Goal: Information Seeking & Learning: Learn about a topic

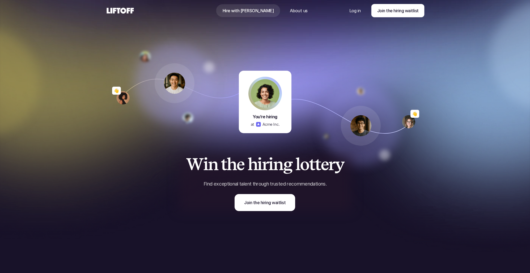
click at [290, 11] on p "About us" at bounding box center [299, 10] width 18 height 6
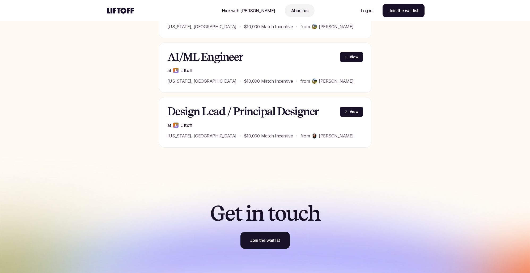
scroll to position [306, 0]
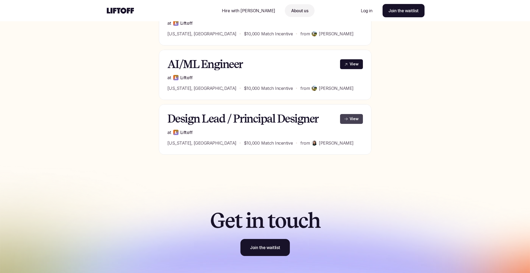
click at [349, 117] on link "View" at bounding box center [351, 119] width 23 height 10
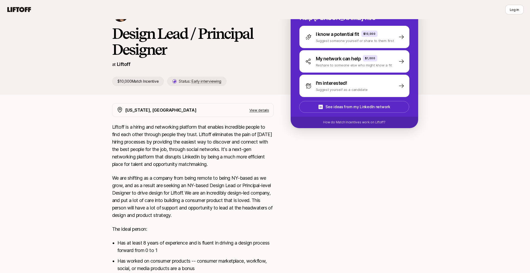
scroll to position [35, 0]
click at [342, 122] on p "How do Match Incentives work on Liftoff?" at bounding box center [354, 122] width 62 height 5
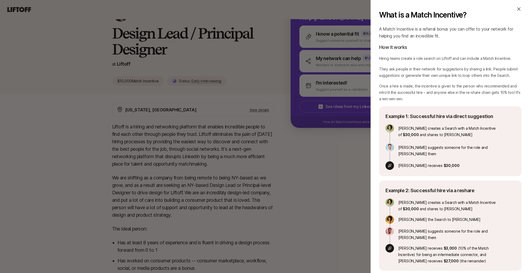
click at [519, 9] on icon at bounding box center [518, 8] width 5 height 5
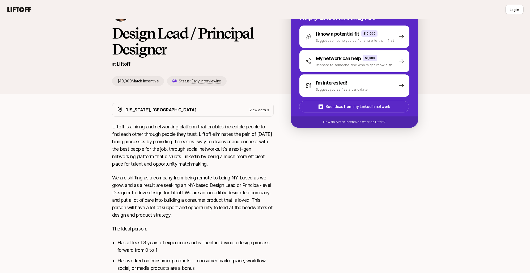
scroll to position [0, 0]
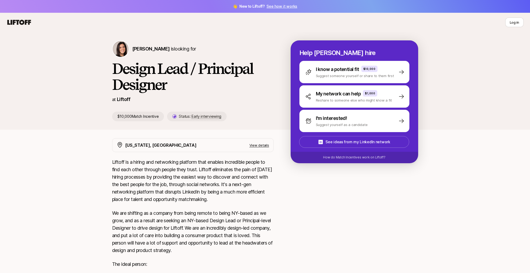
click at [9, 23] on icon at bounding box center [19, 22] width 24 height 5
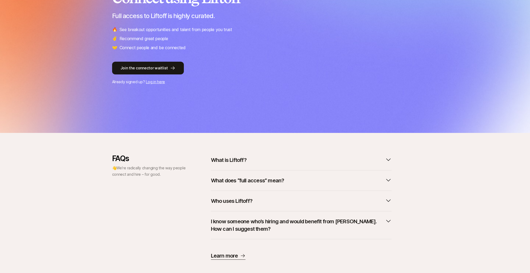
scroll to position [92, 0]
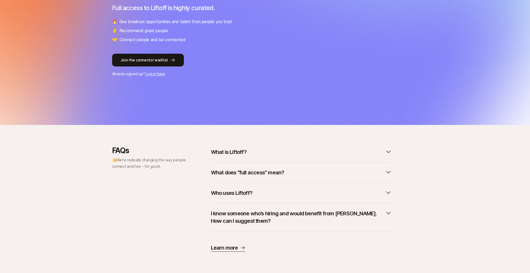
click at [236, 156] on button "What is Liftoff?" at bounding box center [301, 152] width 181 height 12
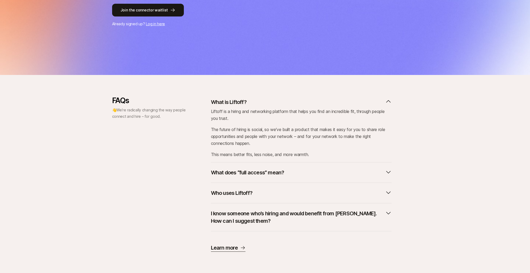
click at [267, 169] on p "What does “full access” mean?" at bounding box center [247, 172] width 73 height 7
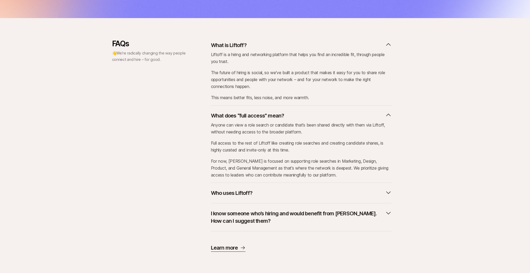
drag, startPoint x: 260, startPoint y: 193, endPoint x: 269, endPoint y: 194, distance: 8.6
click at [260, 193] on button "Who uses Liftoff?" at bounding box center [301, 193] width 181 height 12
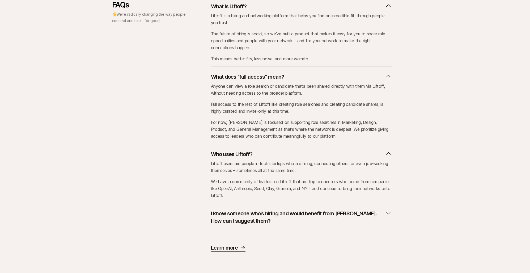
click at [284, 213] on p "I know someone who’s hiring and would benefit from Liftoff. How can I suggest t…" at bounding box center [297, 217] width 172 height 15
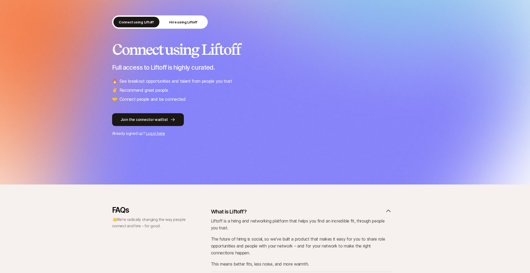
scroll to position [15, 0]
